Goal: Browse casually: Explore the website without a specific task or goal

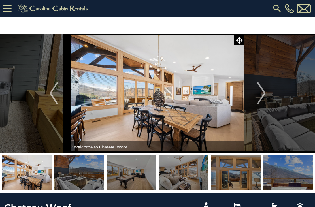
click at [250, 90] on button "Next" at bounding box center [262, 93] width 34 height 119
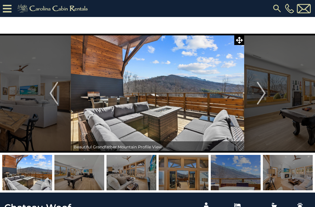
click at [261, 96] on img "Next" at bounding box center [261, 93] width 9 height 23
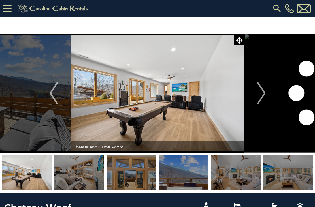
click at [266, 92] on button "Next" at bounding box center [262, 93] width 34 height 119
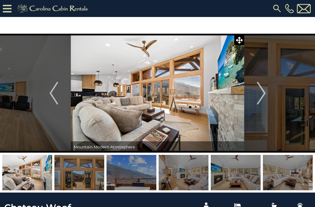
click at [265, 92] on img "Next" at bounding box center [261, 93] width 9 height 23
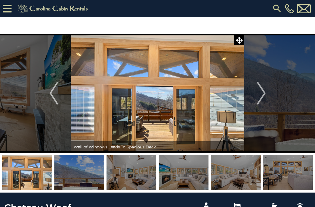
click at [263, 96] on img "Next" at bounding box center [261, 93] width 9 height 23
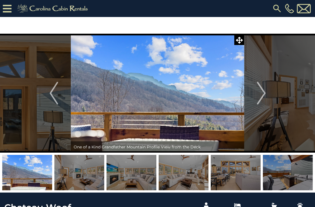
click at [262, 93] on img "Next" at bounding box center [261, 93] width 9 height 23
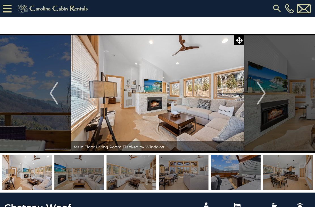
click at [261, 93] on img "Next" at bounding box center [261, 93] width 9 height 23
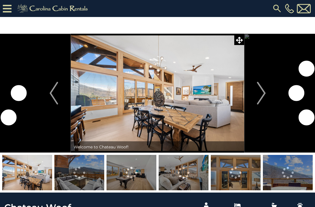
click at [264, 94] on img "Next" at bounding box center [261, 93] width 9 height 23
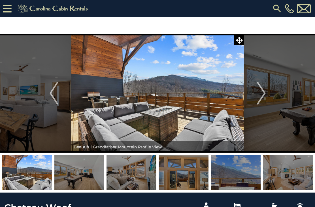
click at [8, 12] on icon at bounding box center [7, 9] width 9 height 10
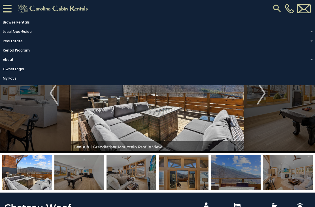
click at [28, 51] on link "Rental Program" at bounding box center [156, 51] width 313 height 8
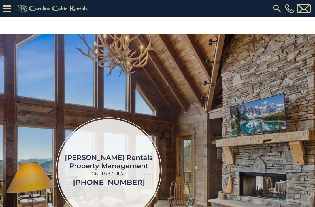
click at [10, 7] on icon at bounding box center [7, 9] width 9 height 10
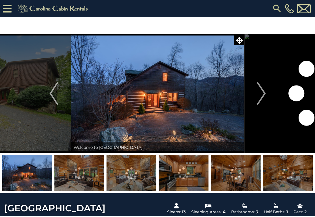
click at [263, 96] on img "Next" at bounding box center [261, 93] width 9 height 23
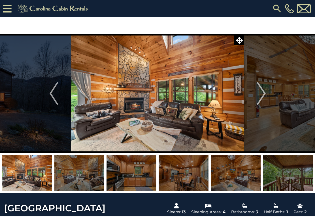
click at [258, 96] on img "Next" at bounding box center [261, 93] width 9 height 23
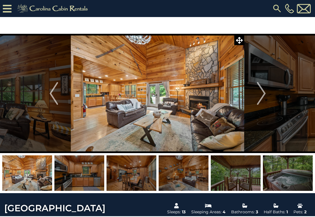
click at [261, 94] on img "Next" at bounding box center [261, 93] width 9 height 23
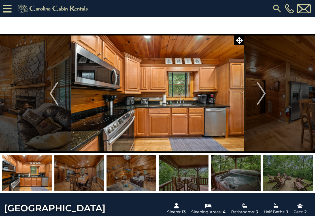
click at [259, 94] on img "Next" at bounding box center [261, 93] width 9 height 23
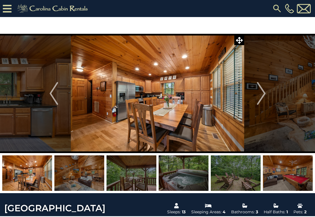
click at [259, 95] on img "Next" at bounding box center [261, 93] width 9 height 23
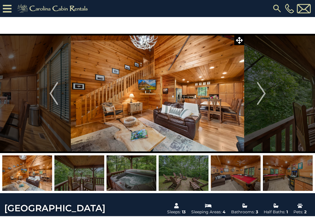
click at [261, 93] on img "Next" at bounding box center [261, 93] width 9 height 23
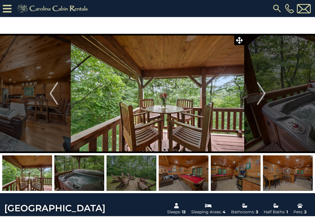
click at [264, 94] on img "Next" at bounding box center [261, 93] width 9 height 23
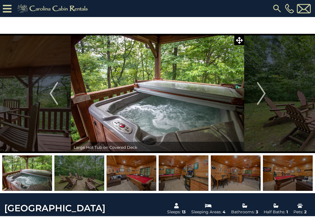
click at [261, 95] on img "Next" at bounding box center [261, 93] width 9 height 23
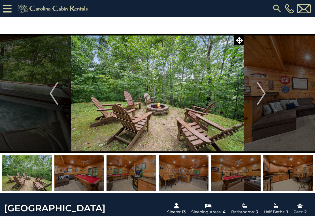
click at [261, 94] on img "Next" at bounding box center [261, 93] width 9 height 23
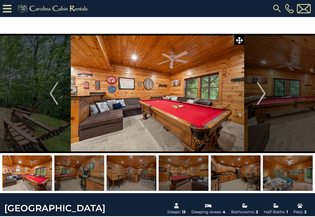
click at [260, 98] on img "Next" at bounding box center [261, 93] width 9 height 23
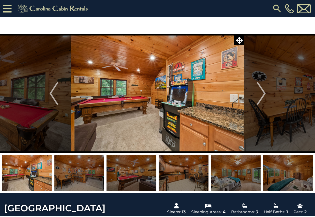
click at [259, 96] on img "Next" at bounding box center [261, 93] width 9 height 23
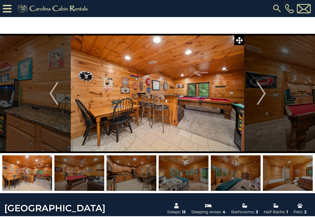
click at [258, 93] on img "Next" at bounding box center [261, 93] width 9 height 23
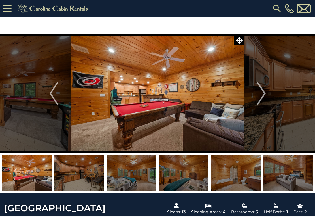
click at [244, 39] on span at bounding box center [240, 40] width 10 height 10
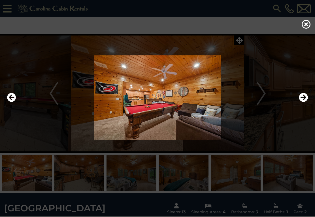
click at [308, 20] on div at bounding box center [157, 108] width 315 height 217
click at [311, 28] on icon at bounding box center [306, 24] width 9 height 9
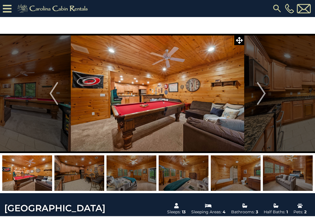
click at [264, 93] on img "Next" at bounding box center [261, 93] width 9 height 23
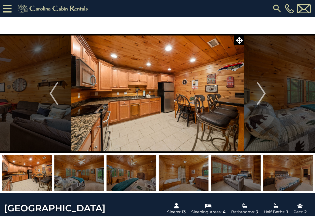
click at [262, 92] on img "Next" at bounding box center [261, 93] width 9 height 23
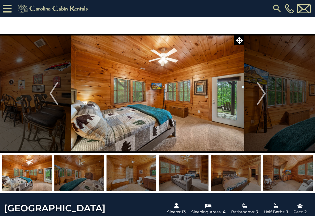
click at [261, 94] on img "Next" at bounding box center [261, 93] width 9 height 23
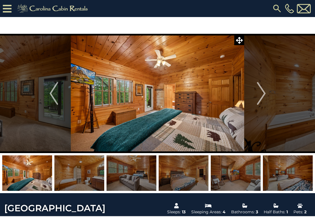
click at [260, 92] on img "Next" at bounding box center [261, 93] width 9 height 23
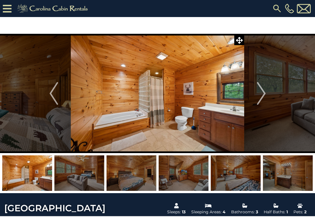
click at [266, 97] on img "Next" at bounding box center [261, 93] width 9 height 23
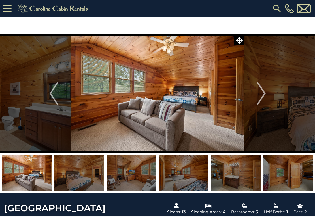
click at [264, 94] on img "Next" at bounding box center [261, 93] width 9 height 23
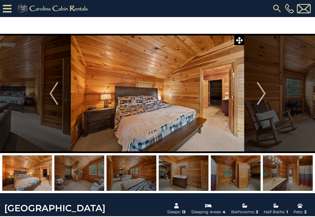
click at [264, 90] on img "Next" at bounding box center [261, 93] width 9 height 23
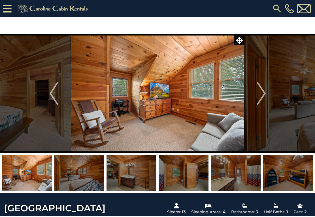
click at [263, 94] on img "Next" at bounding box center [261, 93] width 9 height 23
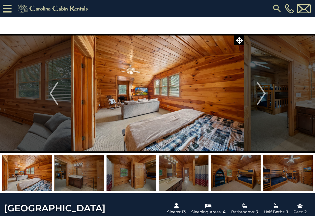
click at [259, 93] on img "Next" at bounding box center [261, 93] width 9 height 23
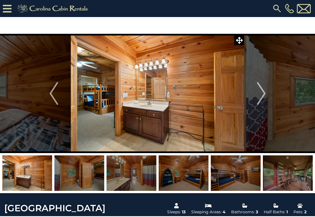
click at [261, 92] on img "Next" at bounding box center [261, 93] width 9 height 23
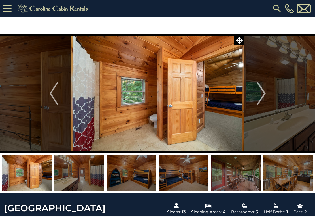
click at [261, 92] on img "Next" at bounding box center [261, 93] width 9 height 23
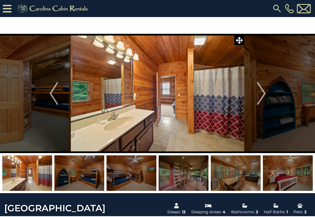
click at [259, 93] on img "Next" at bounding box center [261, 93] width 9 height 23
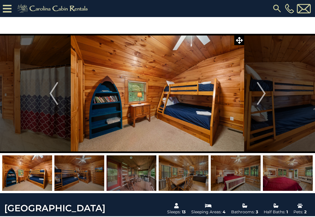
click at [263, 93] on img "Next" at bounding box center [261, 93] width 9 height 23
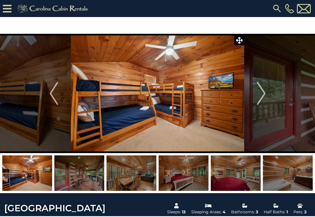
click at [261, 92] on img "Next" at bounding box center [261, 93] width 9 height 23
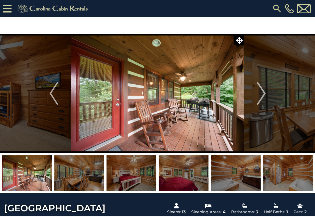
click at [262, 92] on img "Next" at bounding box center [261, 93] width 9 height 23
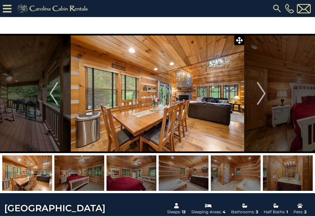
click at [263, 92] on img "Next" at bounding box center [261, 93] width 9 height 23
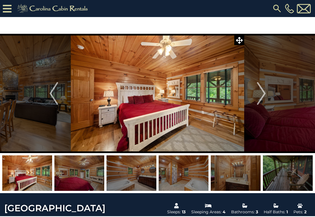
click at [262, 93] on img "Next" at bounding box center [261, 93] width 9 height 23
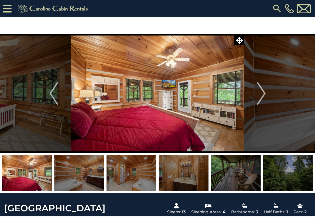
click at [262, 92] on img "Next" at bounding box center [261, 93] width 9 height 23
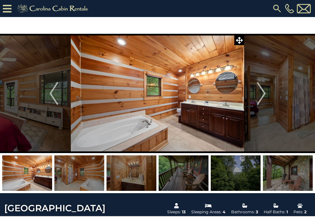
click at [262, 92] on img "Next" at bounding box center [261, 93] width 9 height 23
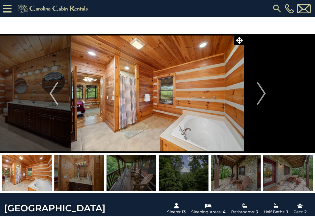
click at [262, 92] on img "Next" at bounding box center [261, 93] width 9 height 23
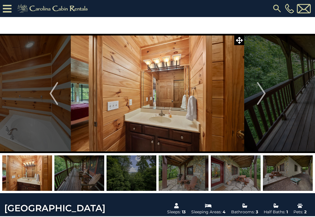
click at [262, 92] on img "Next" at bounding box center [261, 93] width 9 height 23
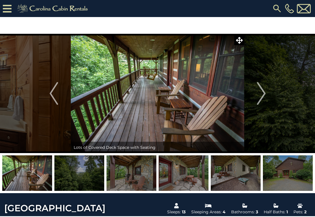
click at [262, 91] on img "Next" at bounding box center [261, 93] width 9 height 23
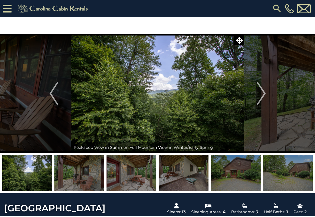
click at [261, 91] on img "Next" at bounding box center [261, 93] width 9 height 23
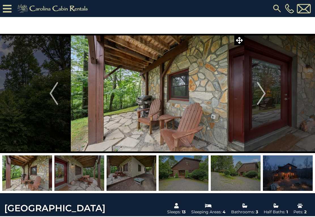
click at [260, 91] on img "Next" at bounding box center [261, 93] width 9 height 23
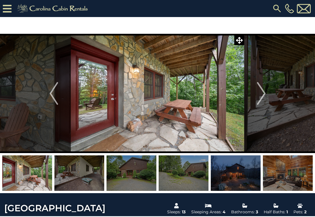
click at [261, 91] on img "Next" at bounding box center [261, 93] width 9 height 23
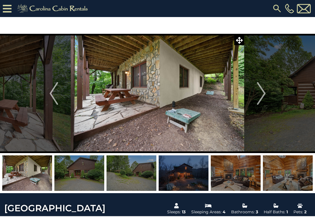
click at [263, 91] on img "Next" at bounding box center [261, 93] width 9 height 23
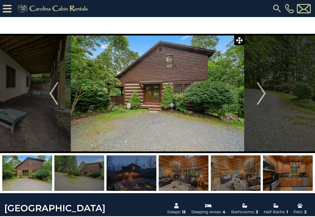
click at [264, 92] on img "Next" at bounding box center [261, 93] width 9 height 23
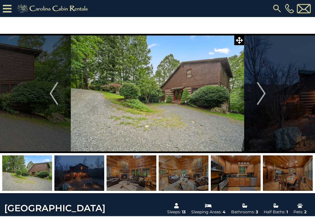
click at [262, 92] on img "Next" at bounding box center [261, 93] width 9 height 23
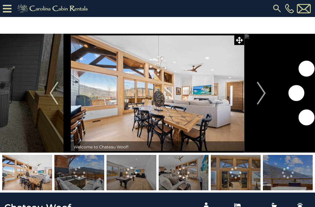
click at [261, 94] on img "Next" at bounding box center [261, 93] width 9 height 23
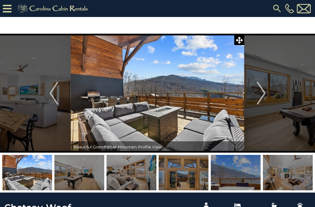
click at [266, 93] on button "Next" at bounding box center [262, 93] width 34 height 119
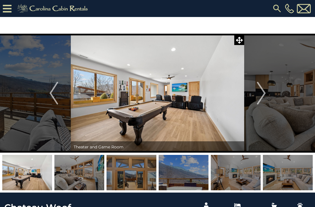
click at [259, 92] on img "Next" at bounding box center [261, 93] width 9 height 23
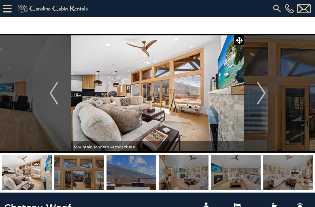
click at [263, 91] on img "Next" at bounding box center [261, 93] width 9 height 23
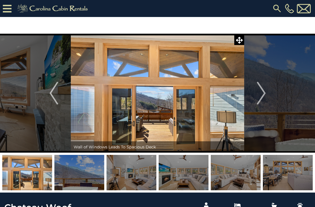
click at [265, 91] on img "Next" at bounding box center [261, 93] width 9 height 23
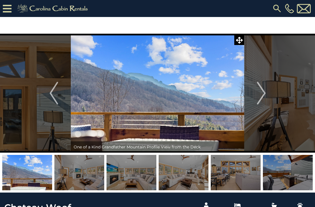
click at [263, 95] on img "Next" at bounding box center [261, 93] width 9 height 23
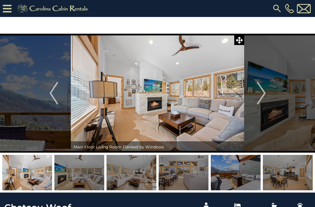
click at [261, 92] on img "Next" at bounding box center [261, 93] width 9 height 23
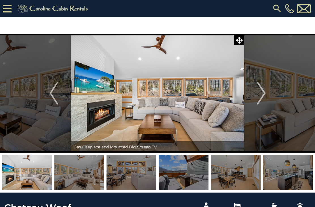
click at [256, 92] on button "Next" at bounding box center [262, 93] width 34 height 119
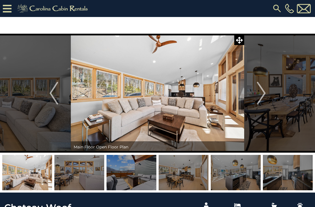
click at [261, 92] on img "Next" at bounding box center [261, 93] width 9 height 23
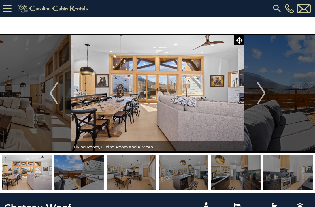
click at [262, 92] on img "Next" at bounding box center [261, 93] width 9 height 23
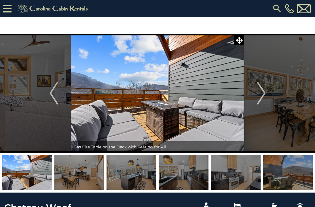
click at [262, 96] on img "Next" at bounding box center [261, 93] width 9 height 23
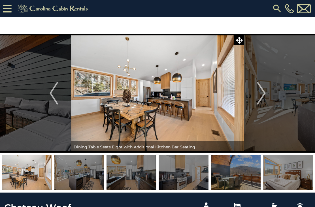
click at [261, 89] on img "Next" at bounding box center [261, 93] width 9 height 23
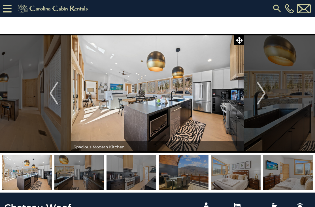
click at [260, 91] on img "Next" at bounding box center [261, 93] width 9 height 23
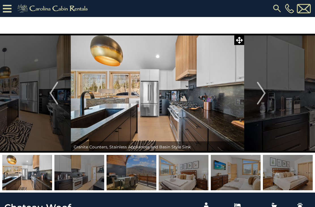
click at [261, 91] on img "Next" at bounding box center [261, 93] width 9 height 23
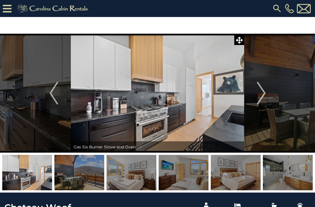
click at [260, 92] on img "Next" at bounding box center [261, 93] width 9 height 23
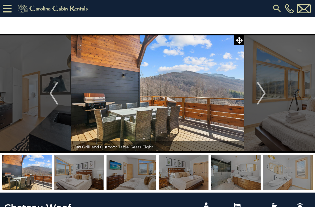
click at [259, 92] on img "Next" at bounding box center [261, 93] width 9 height 23
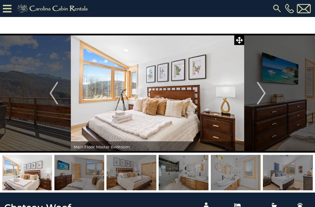
click at [260, 91] on img "Next" at bounding box center [261, 93] width 9 height 23
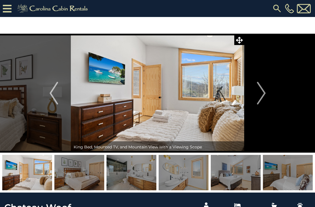
click at [260, 94] on img "Next" at bounding box center [261, 93] width 9 height 23
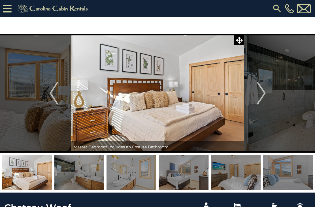
click at [259, 92] on img "Next" at bounding box center [261, 93] width 9 height 23
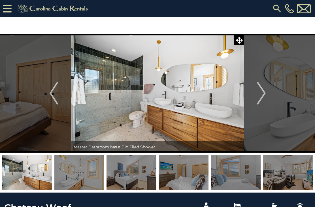
click at [262, 90] on img "Next" at bounding box center [261, 93] width 9 height 23
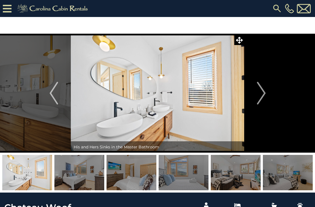
click at [263, 91] on img "Next" at bounding box center [261, 93] width 9 height 23
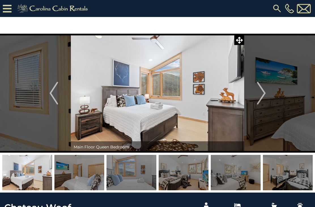
click at [262, 91] on img "Next" at bounding box center [261, 93] width 9 height 23
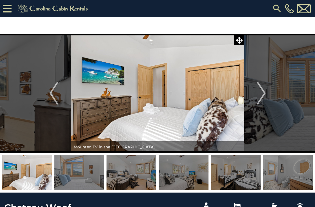
click at [259, 94] on img "Next" at bounding box center [261, 93] width 9 height 23
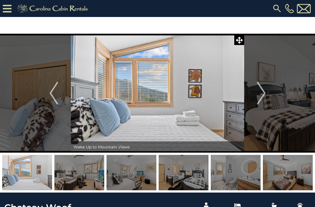
click at [261, 93] on img "Next" at bounding box center [261, 93] width 9 height 23
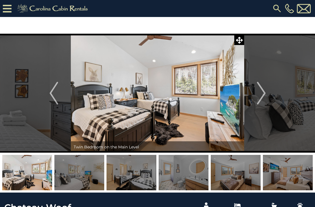
click at [263, 92] on img "Next" at bounding box center [261, 93] width 9 height 23
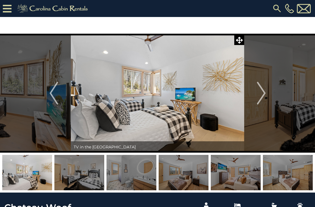
click at [262, 93] on img "Next" at bounding box center [261, 93] width 9 height 23
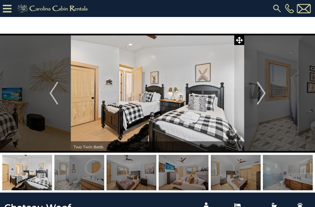
click at [263, 92] on img "Next" at bounding box center [261, 93] width 9 height 23
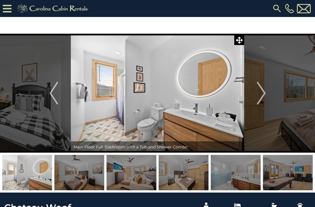
click at [262, 94] on img "Next" at bounding box center [261, 93] width 9 height 23
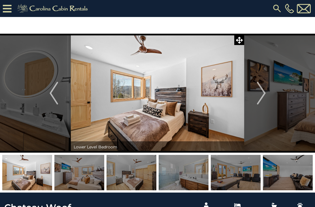
click at [264, 94] on img "Next" at bounding box center [261, 93] width 9 height 23
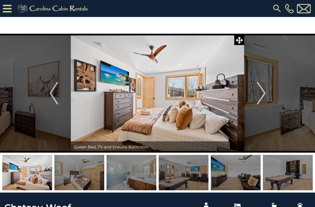
click at [261, 92] on img "Next" at bounding box center [261, 93] width 9 height 23
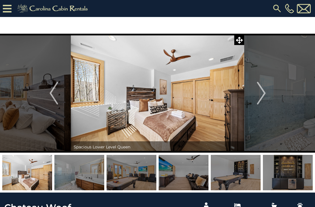
click at [262, 92] on img "Next" at bounding box center [261, 93] width 9 height 23
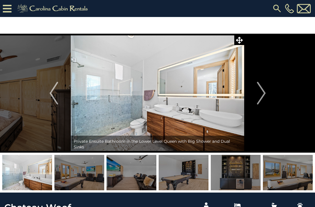
click at [264, 92] on img "Next" at bounding box center [261, 93] width 9 height 23
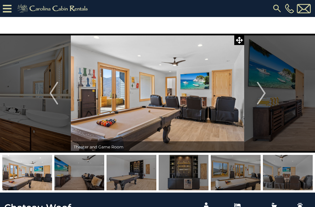
click at [262, 93] on img "Next" at bounding box center [261, 93] width 9 height 23
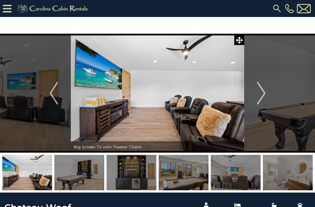
click at [261, 92] on img "Next" at bounding box center [261, 93] width 9 height 23
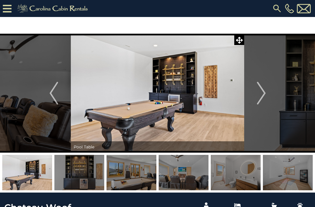
click at [264, 92] on img "Next" at bounding box center [261, 93] width 9 height 23
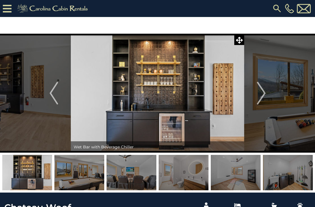
click at [262, 92] on img "Next" at bounding box center [261, 93] width 9 height 23
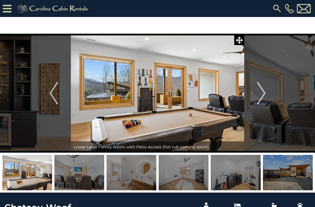
click at [263, 92] on img "Next" at bounding box center [261, 93] width 9 height 23
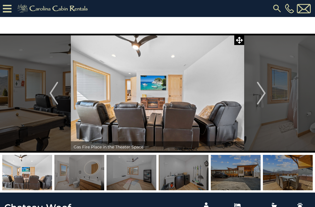
click at [264, 92] on img "Next" at bounding box center [261, 93] width 9 height 23
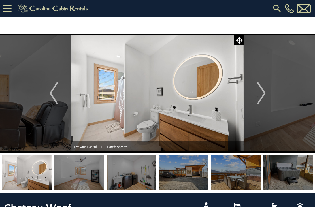
click at [263, 92] on img "Next" at bounding box center [261, 93] width 9 height 23
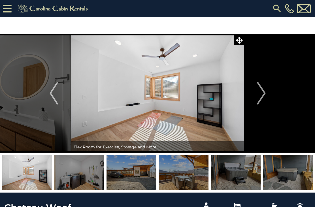
click at [263, 92] on img "Next" at bounding box center [261, 93] width 9 height 23
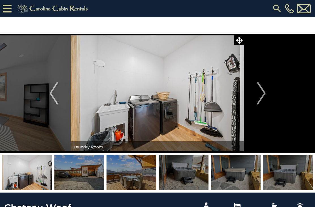
click at [264, 93] on img "Next" at bounding box center [261, 93] width 9 height 23
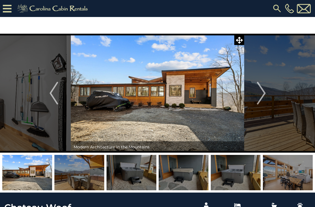
click at [262, 93] on img "Next" at bounding box center [261, 93] width 9 height 23
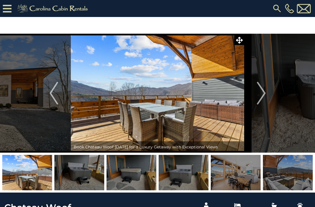
click at [263, 94] on img "Next" at bounding box center [261, 93] width 9 height 23
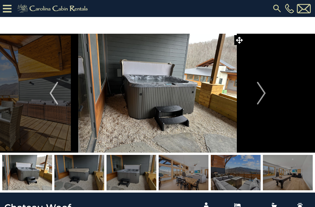
click at [264, 94] on img "Next" at bounding box center [261, 93] width 9 height 23
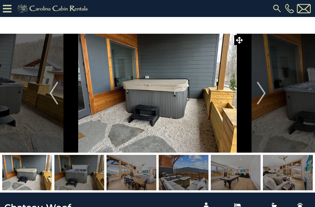
click at [261, 94] on img "Next" at bounding box center [261, 93] width 9 height 23
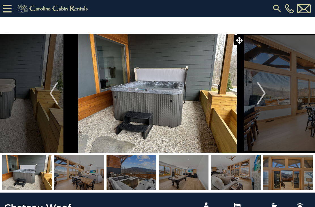
click at [263, 94] on img "Next" at bounding box center [261, 93] width 9 height 23
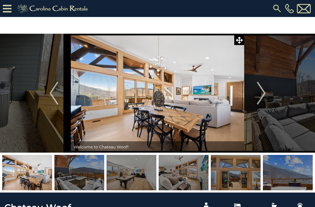
click at [261, 94] on img "Next" at bounding box center [261, 93] width 9 height 23
